Goal: Task Accomplishment & Management: Manage account settings

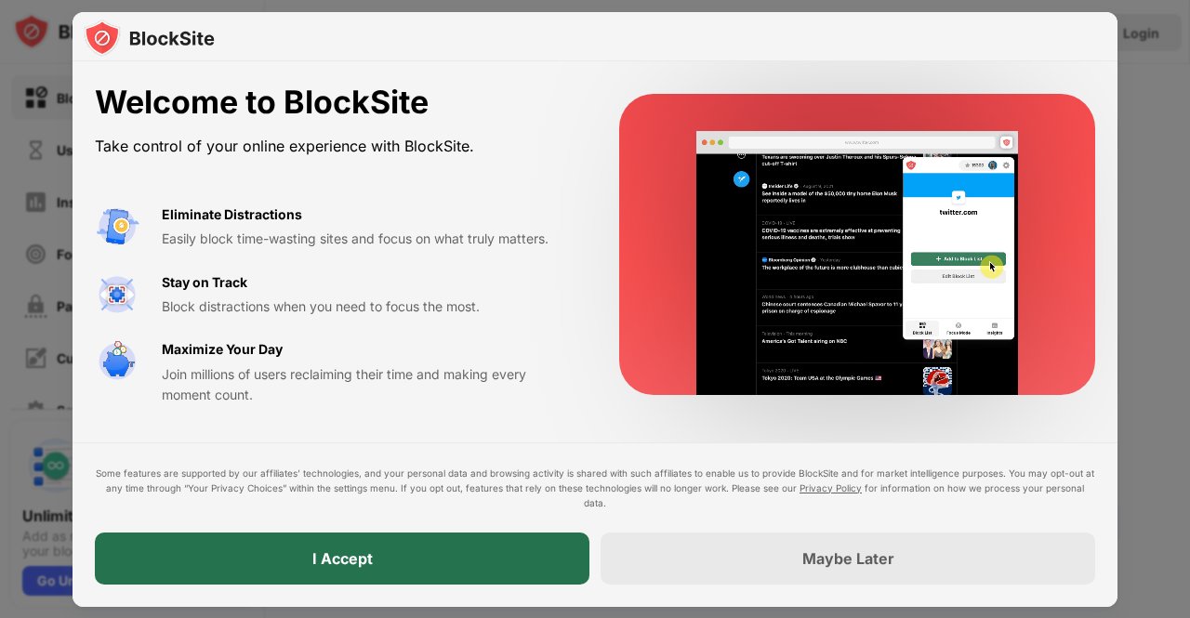
click at [392, 574] on div "I Accept" at bounding box center [342, 559] width 495 height 52
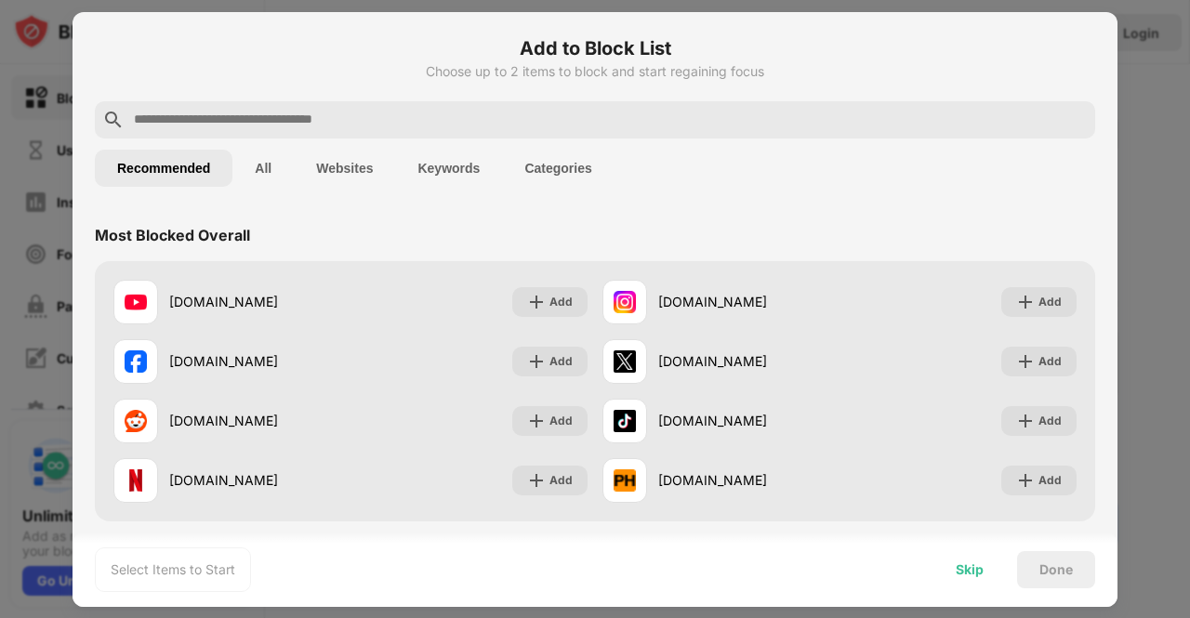
click at [970, 570] on div "Skip" at bounding box center [970, 569] width 28 height 15
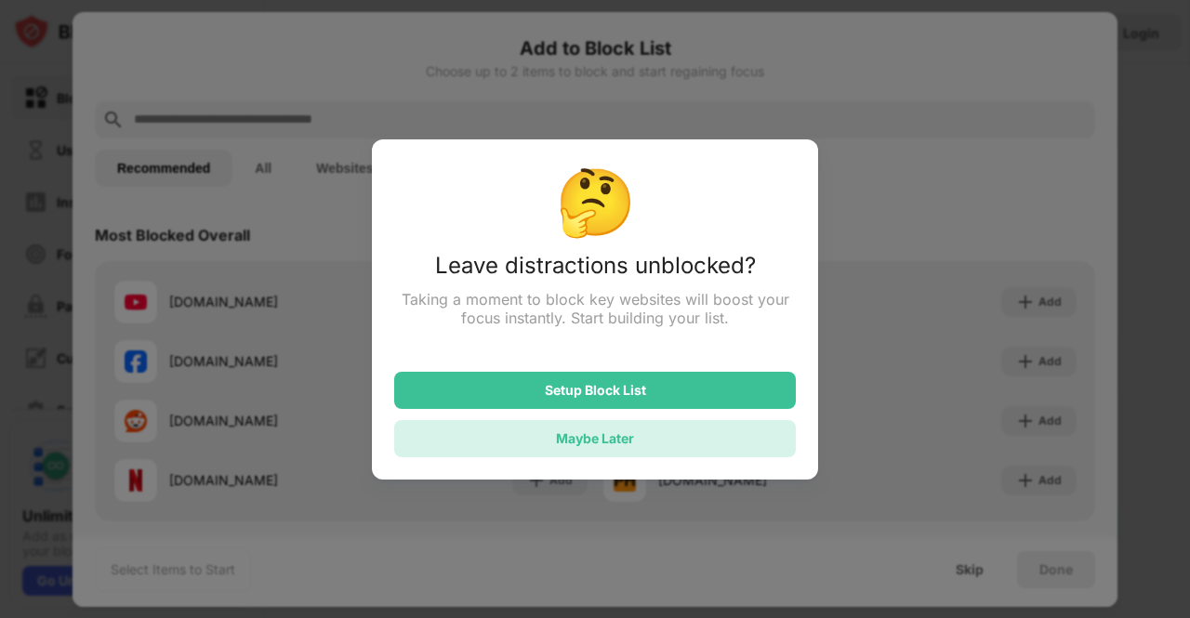
click at [646, 438] on div "Maybe Later" at bounding box center [595, 438] width 402 height 37
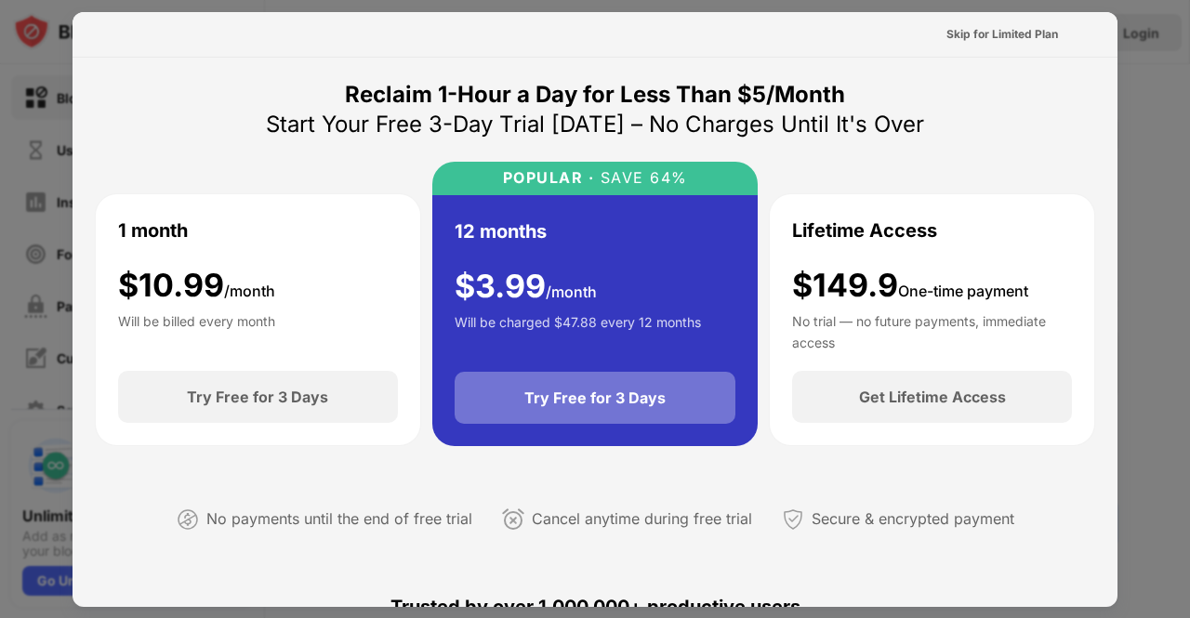
click at [589, 399] on div "Try Free for 3 Days" at bounding box center [594, 398] width 141 height 19
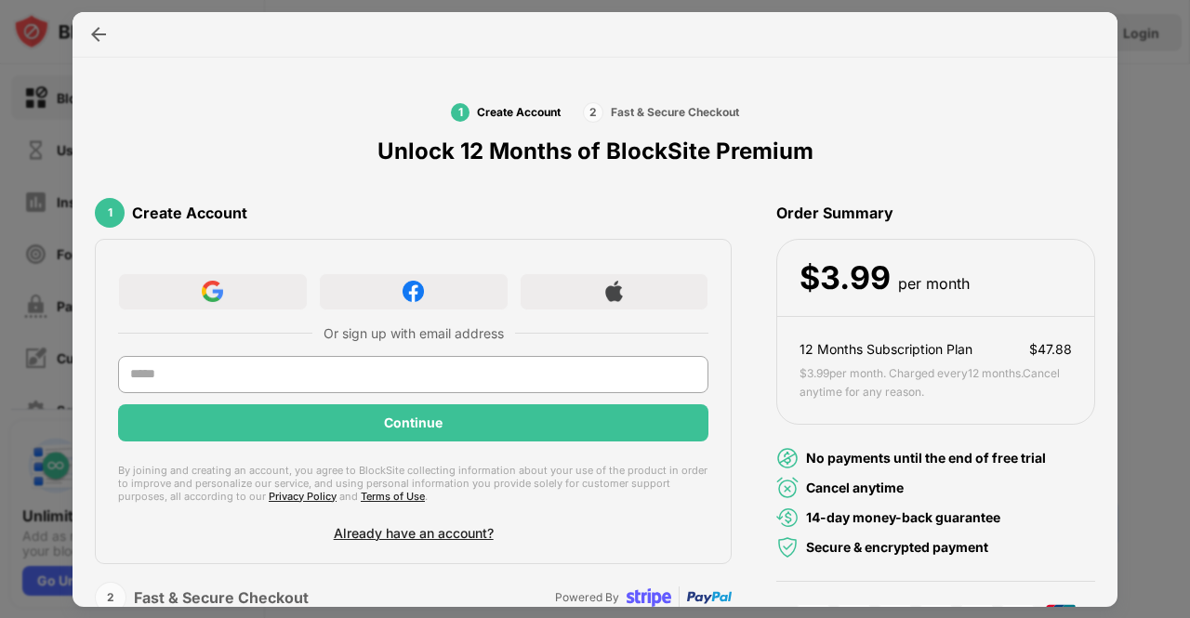
click at [234, 282] on div at bounding box center [213, 291] width 190 height 37
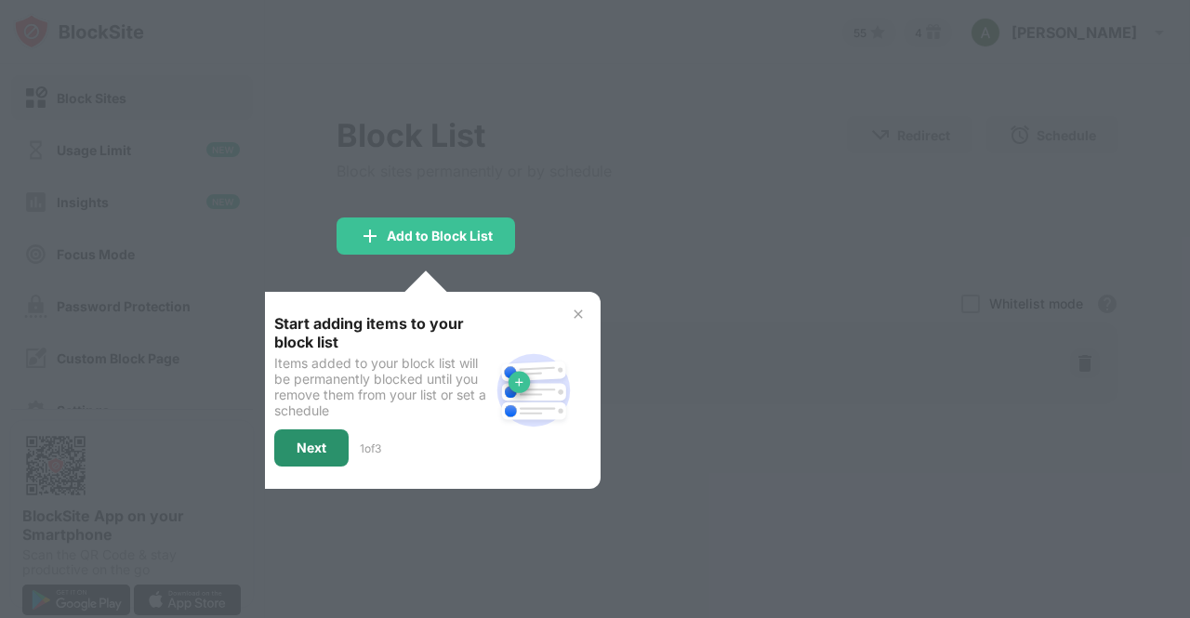
click at [320, 442] on div "Next" at bounding box center [312, 448] width 30 height 15
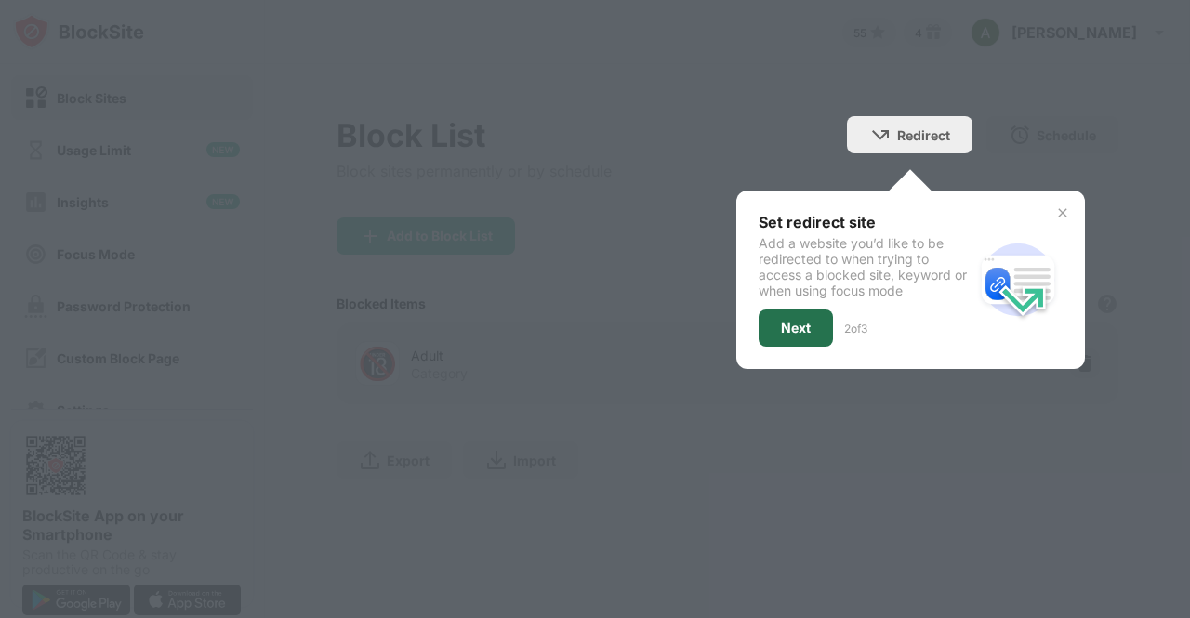
click at [797, 322] on div "Next" at bounding box center [796, 328] width 30 height 15
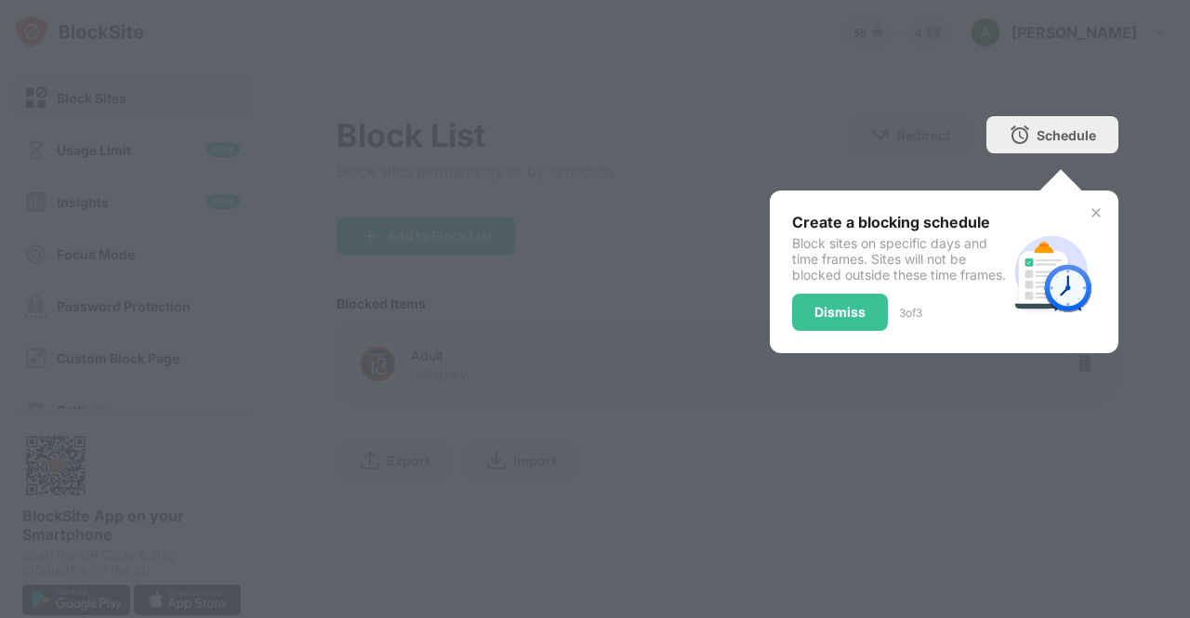
click at [797, 322] on div "Dismiss" at bounding box center [840, 312] width 96 height 37
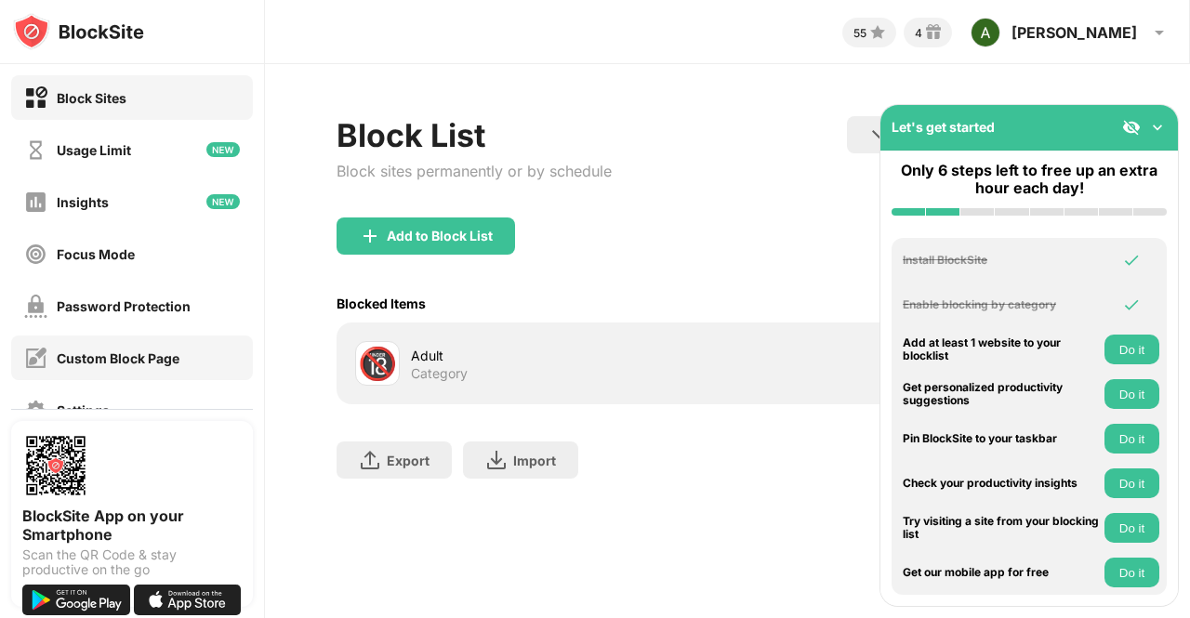
scroll to position [198, 0]
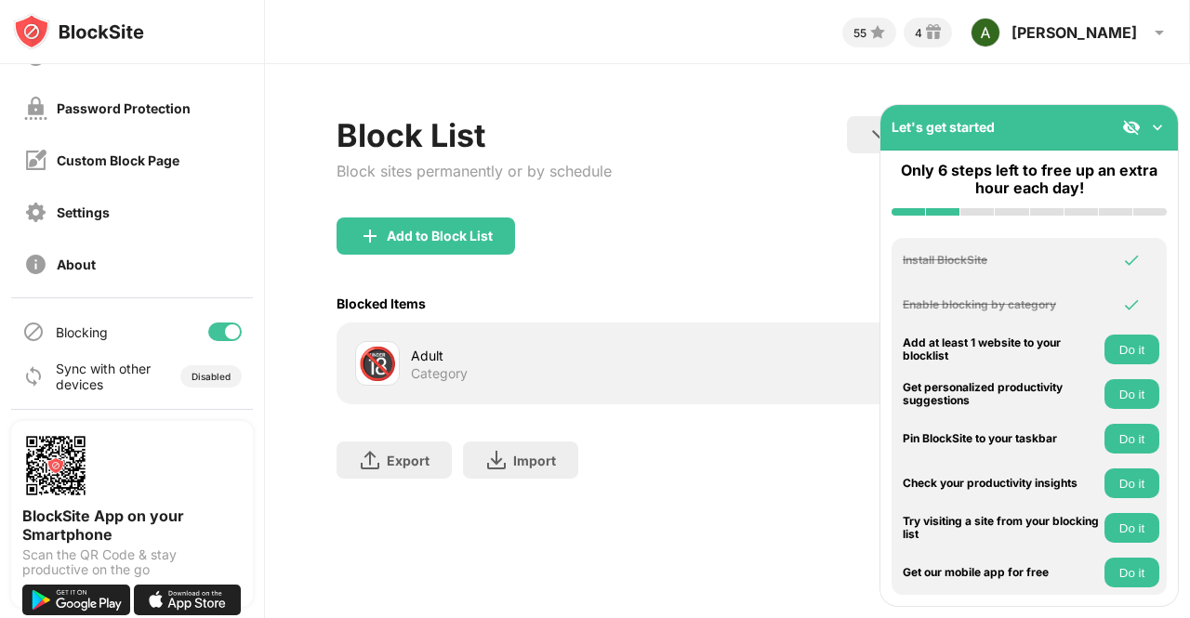
click at [125, 384] on div "Sync with other devices" at bounding box center [104, 377] width 96 height 32
click at [197, 382] on div "Disabled" at bounding box center [210, 376] width 61 height 22
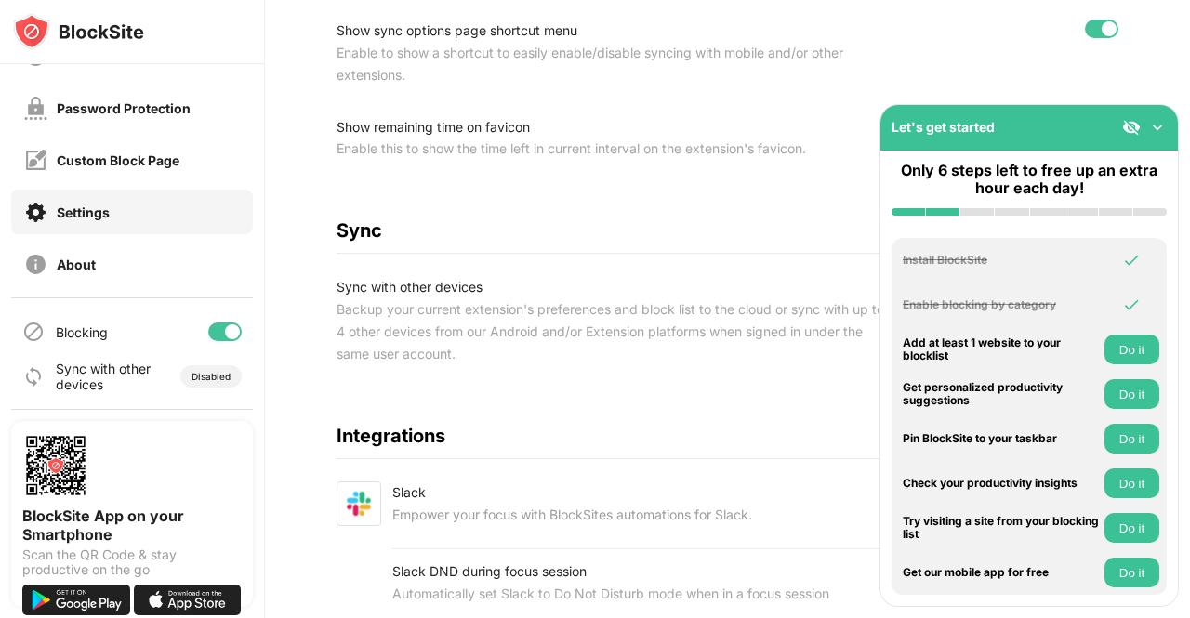
scroll to position [930, 0]
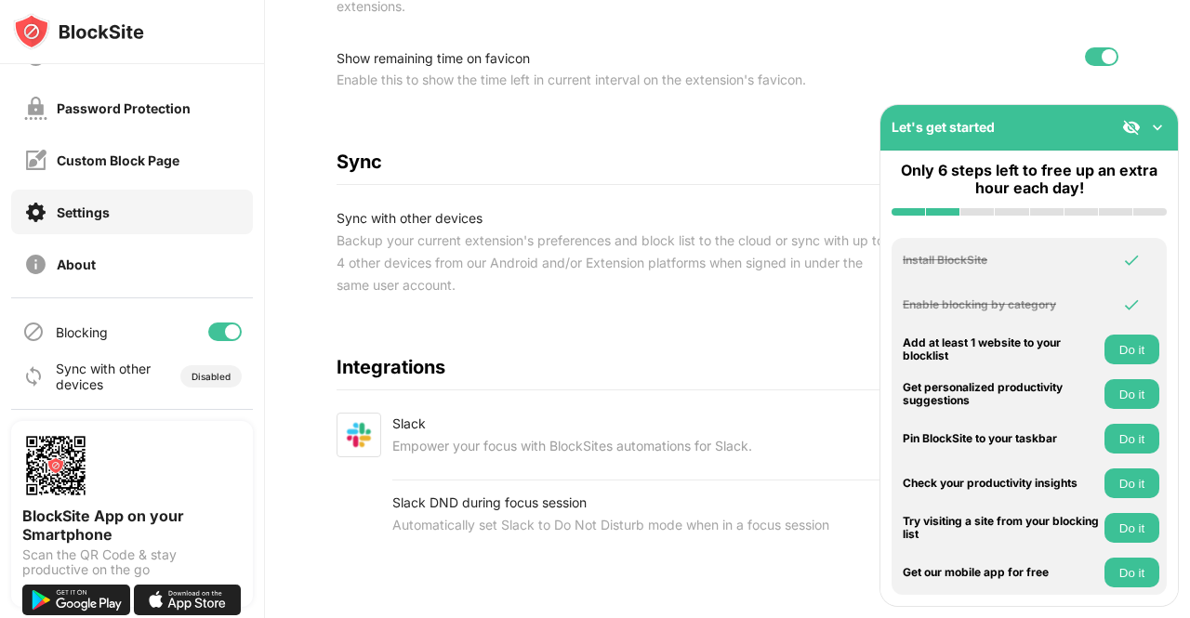
click at [1154, 126] on img at bounding box center [1157, 127] width 19 height 19
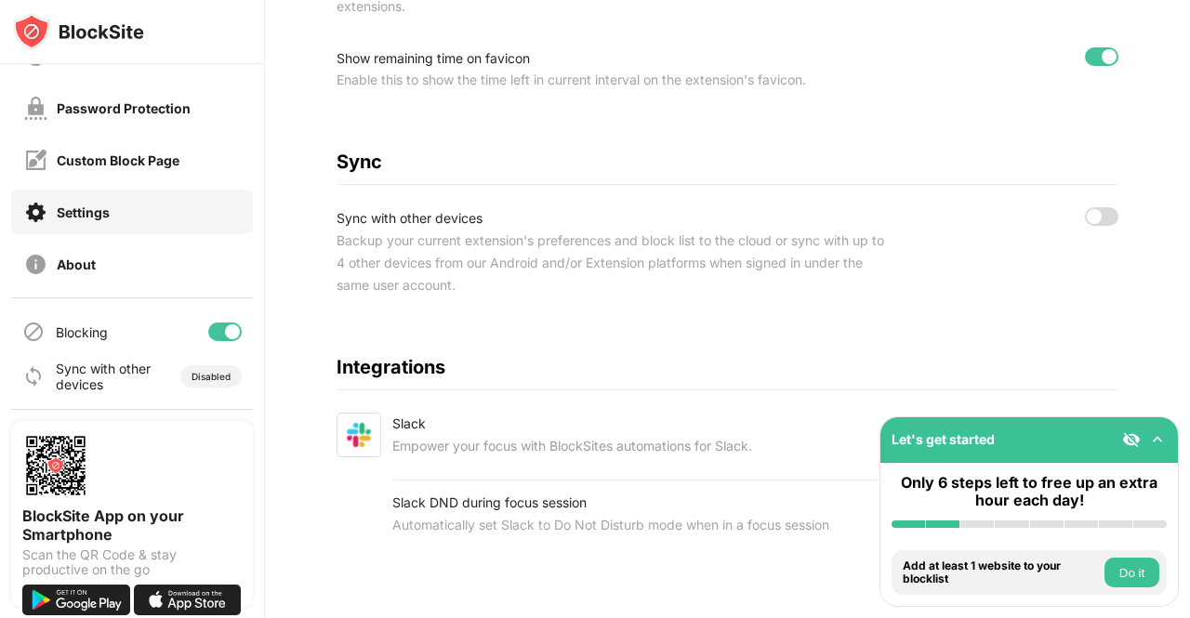
click at [1085, 211] on div at bounding box center [1101, 216] width 33 height 19
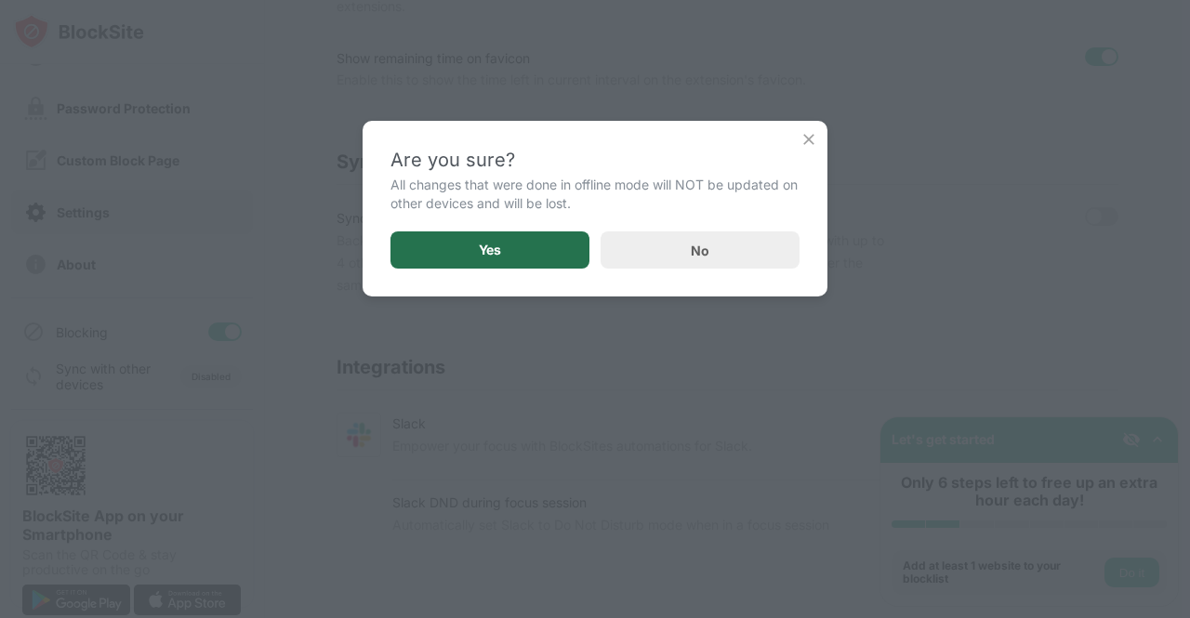
click at [490, 252] on div "Yes" at bounding box center [490, 250] width 22 height 15
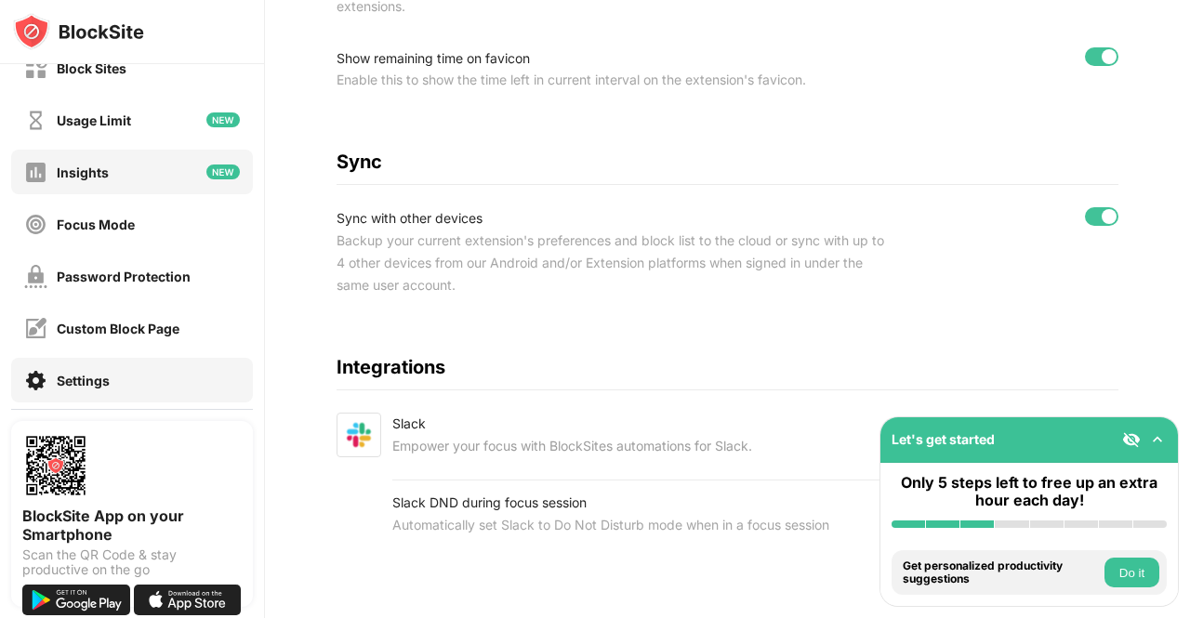
scroll to position [0, 0]
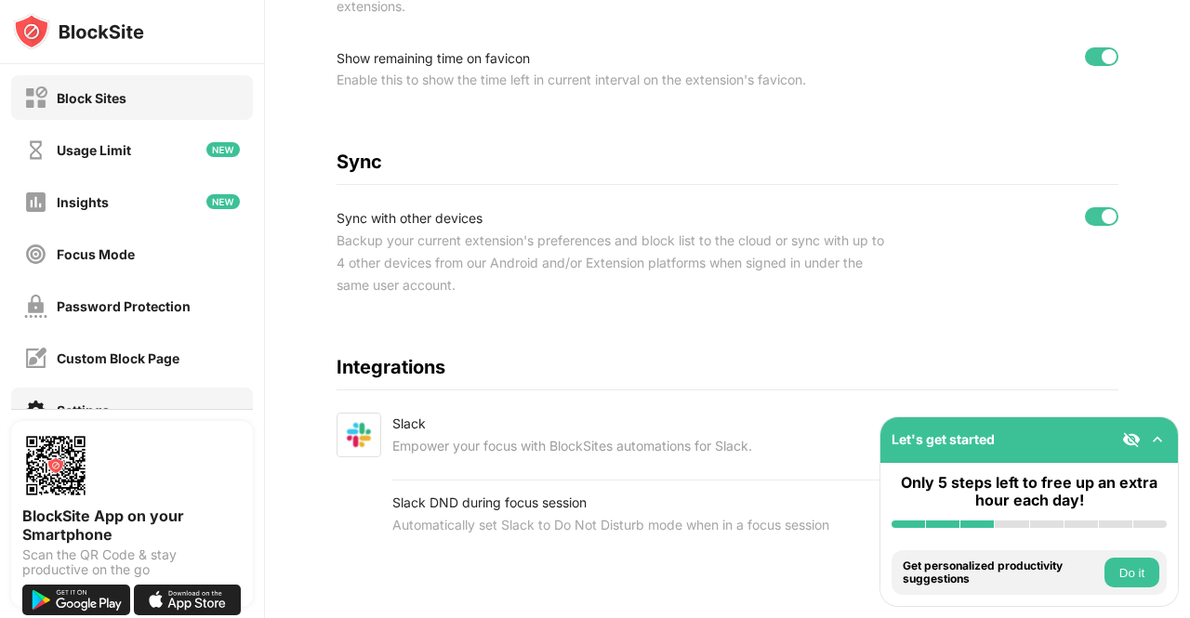
click at [98, 106] on div "Block Sites" at bounding box center [75, 97] width 102 height 23
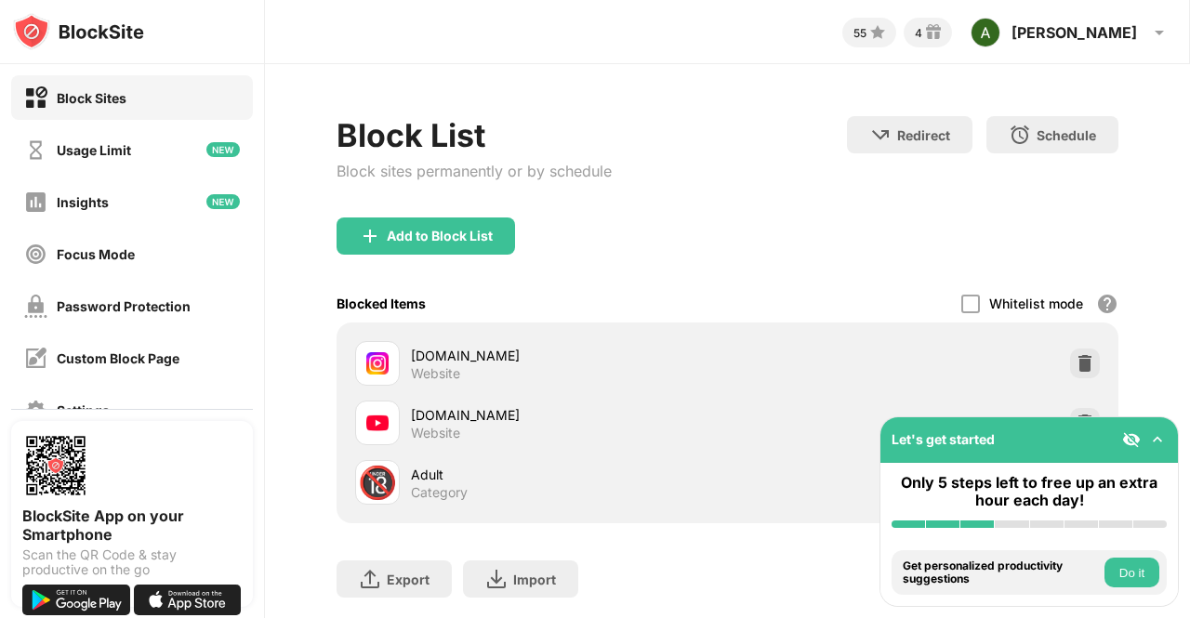
scroll to position [63, 0]
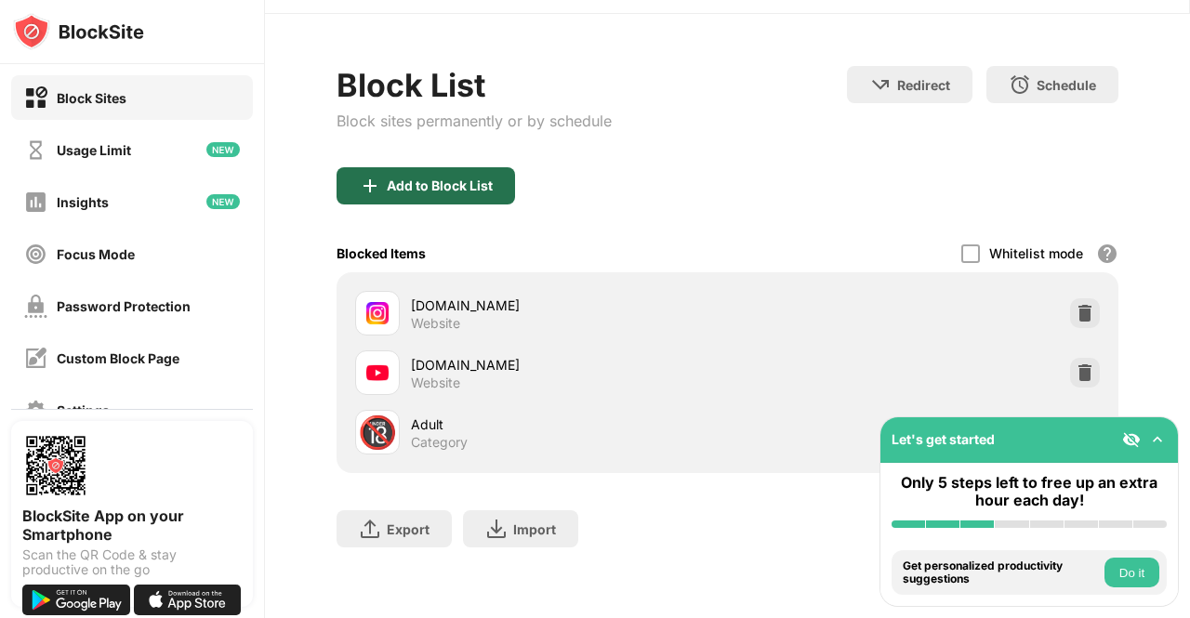
click at [431, 178] on div "Add to Block List" at bounding box center [440, 185] width 106 height 15
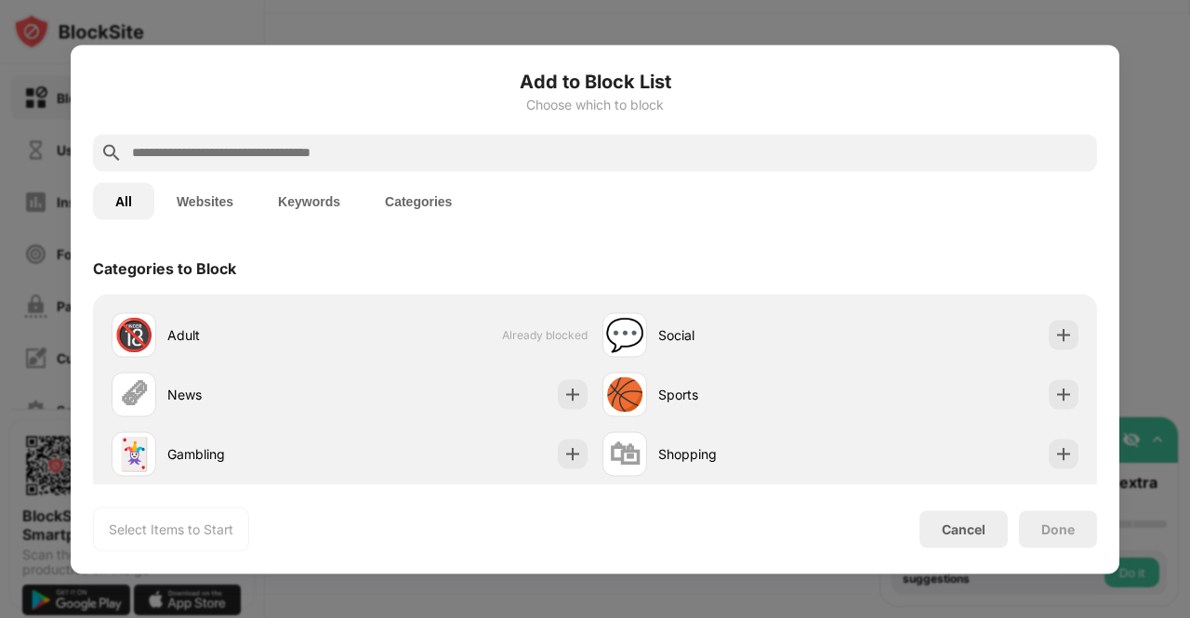
click at [431, 160] on input "text" at bounding box center [609, 152] width 959 height 22
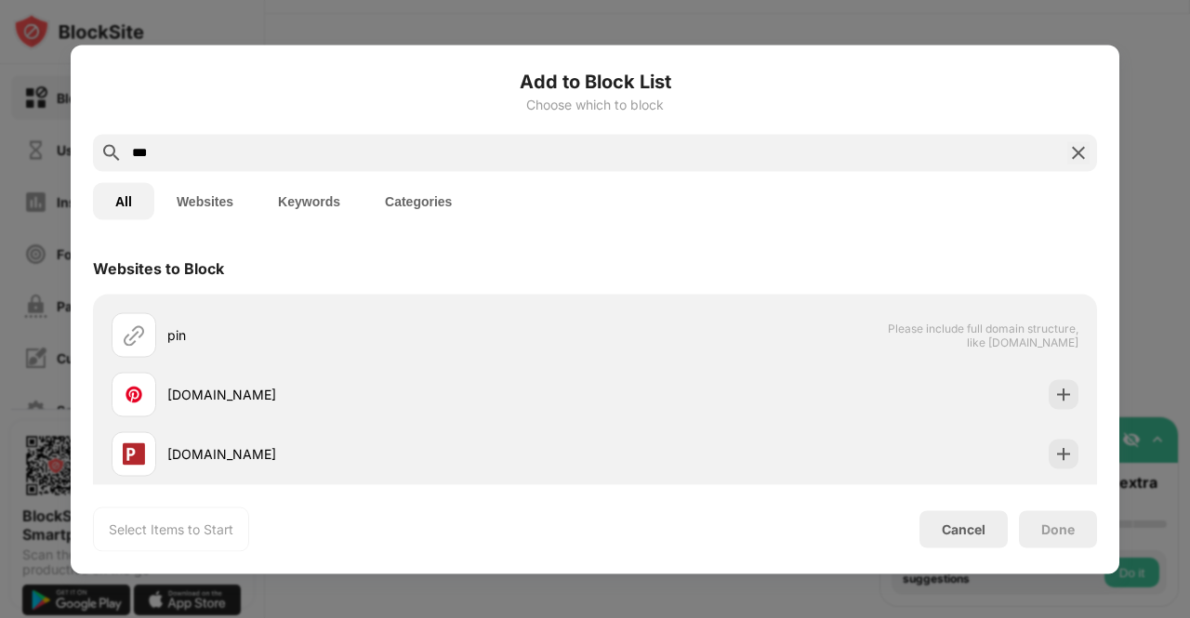
type input "***"
click at [227, 391] on div "[DOMAIN_NAME]" at bounding box center [381, 395] width 428 height 20
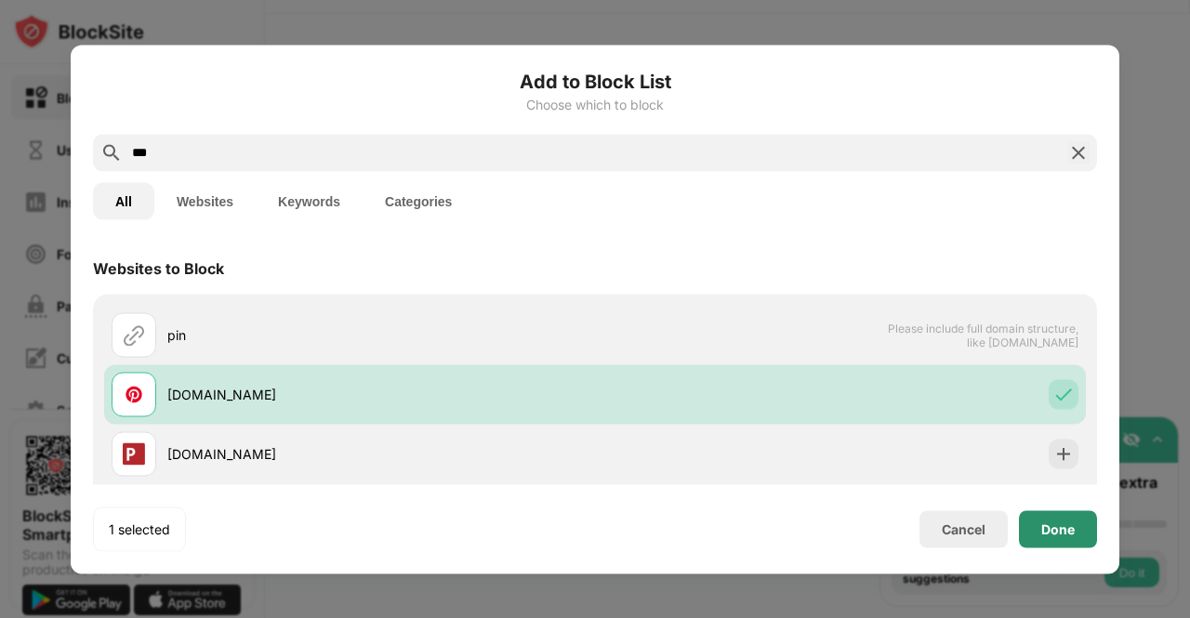
click at [1065, 520] on div "Done" at bounding box center [1058, 528] width 78 height 37
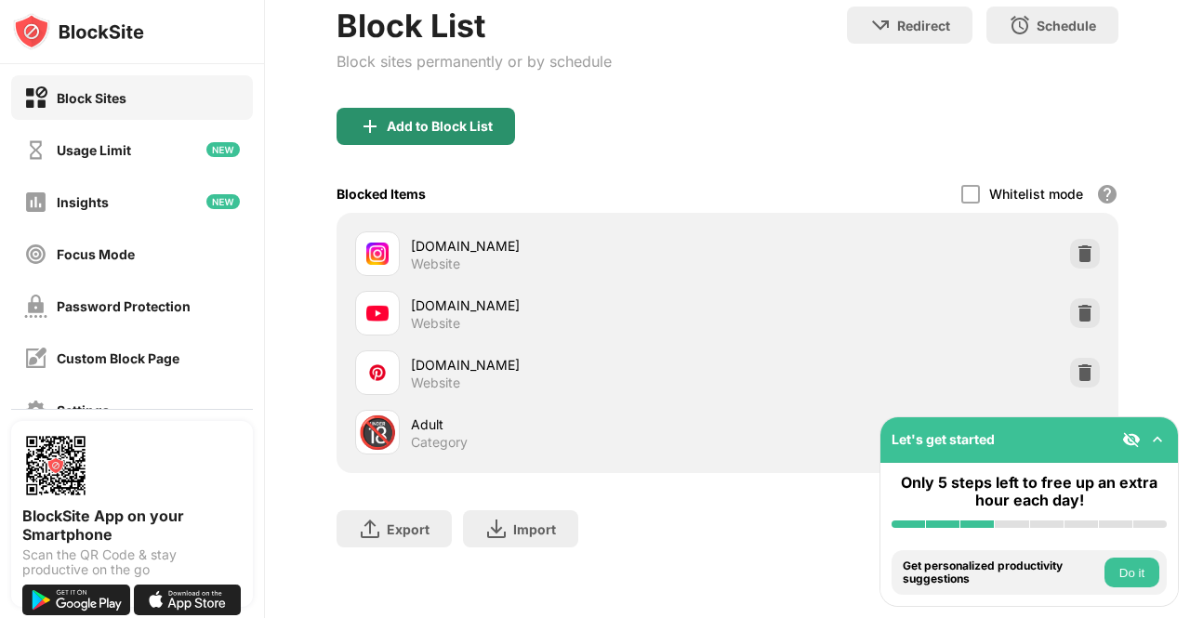
scroll to position [123, 0]
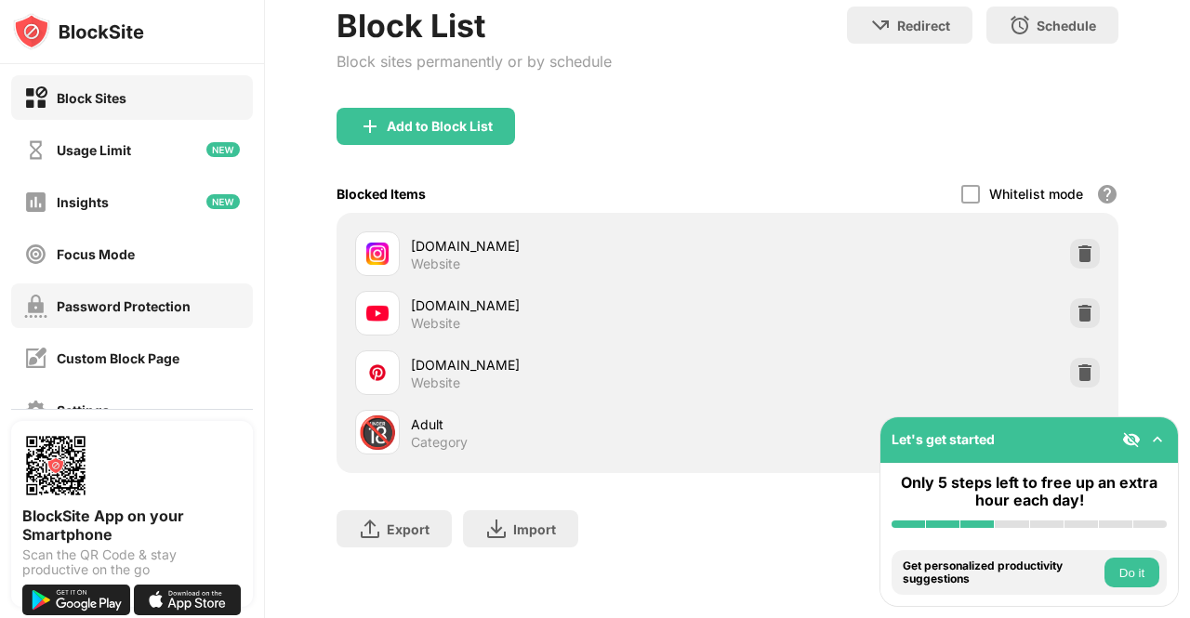
click at [159, 306] on div "Password Protection" at bounding box center [124, 306] width 134 height 16
